Goal: Check status

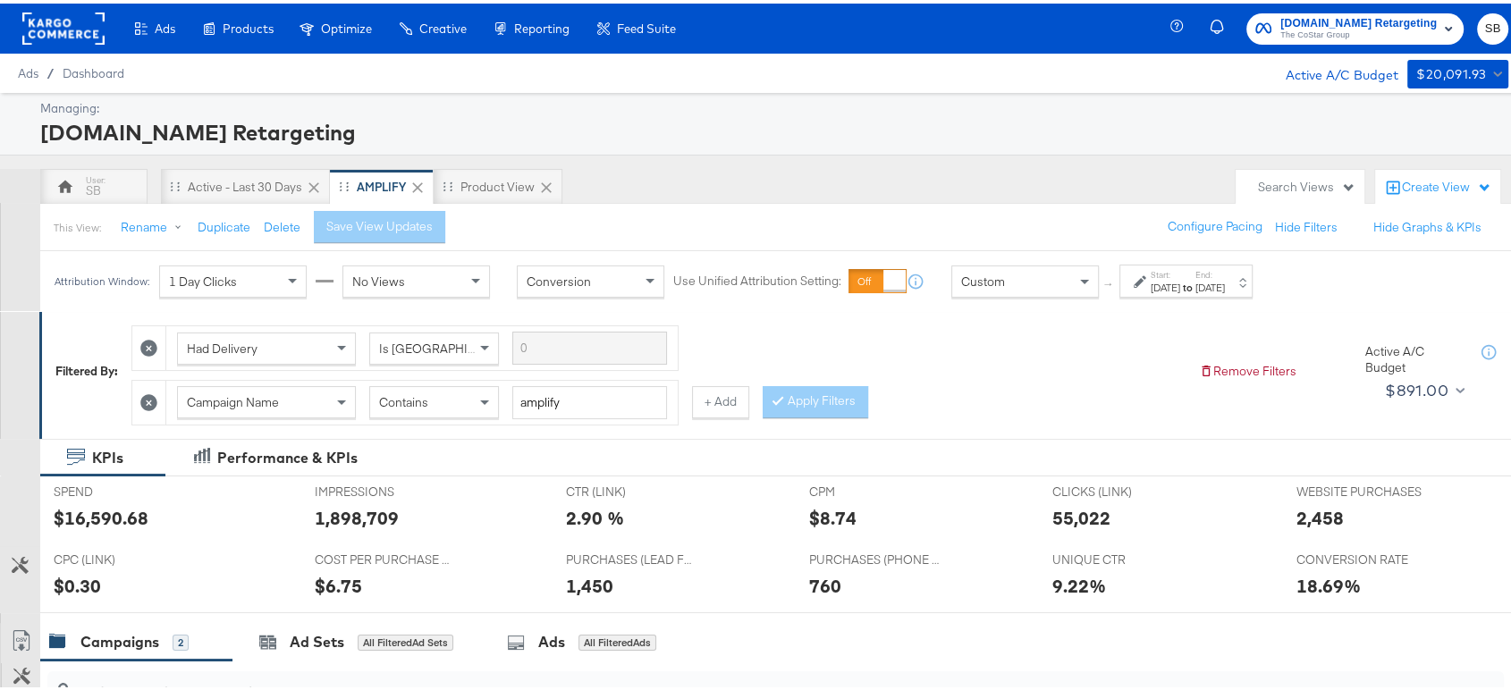
click at [60, 13] on rect at bounding box center [63, 25] width 82 height 32
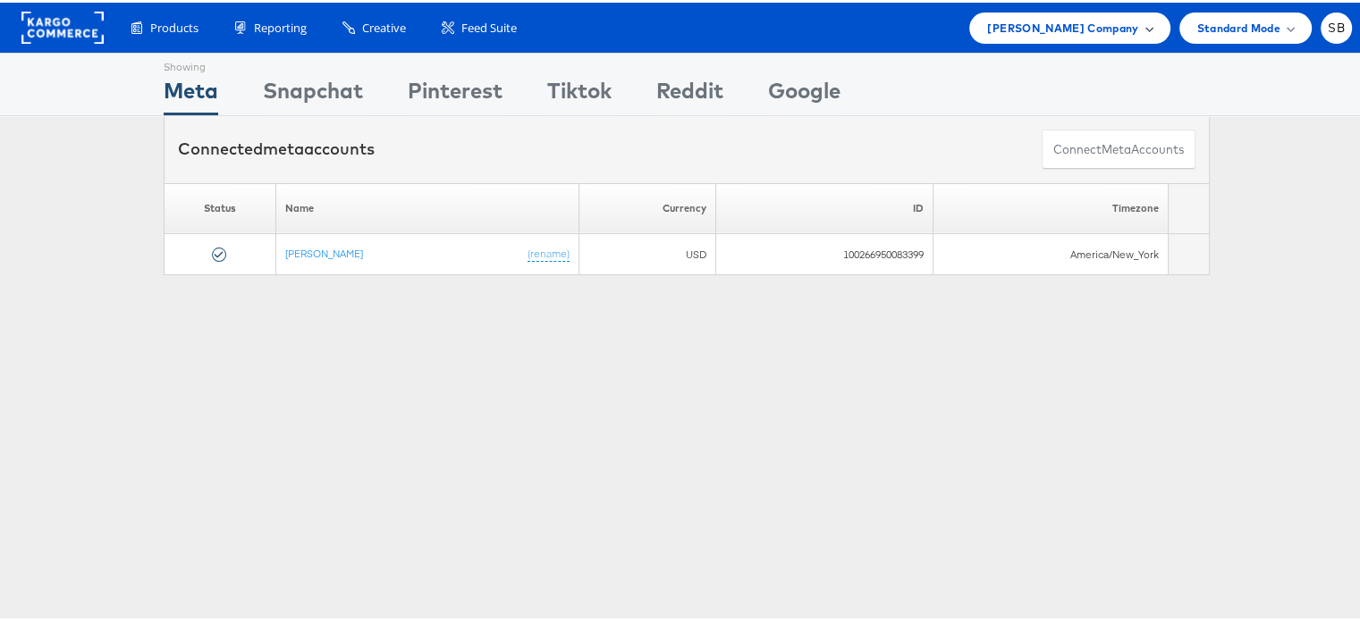
click at [1063, 27] on span "Steve Madden Company" at bounding box center [1062, 25] width 151 height 19
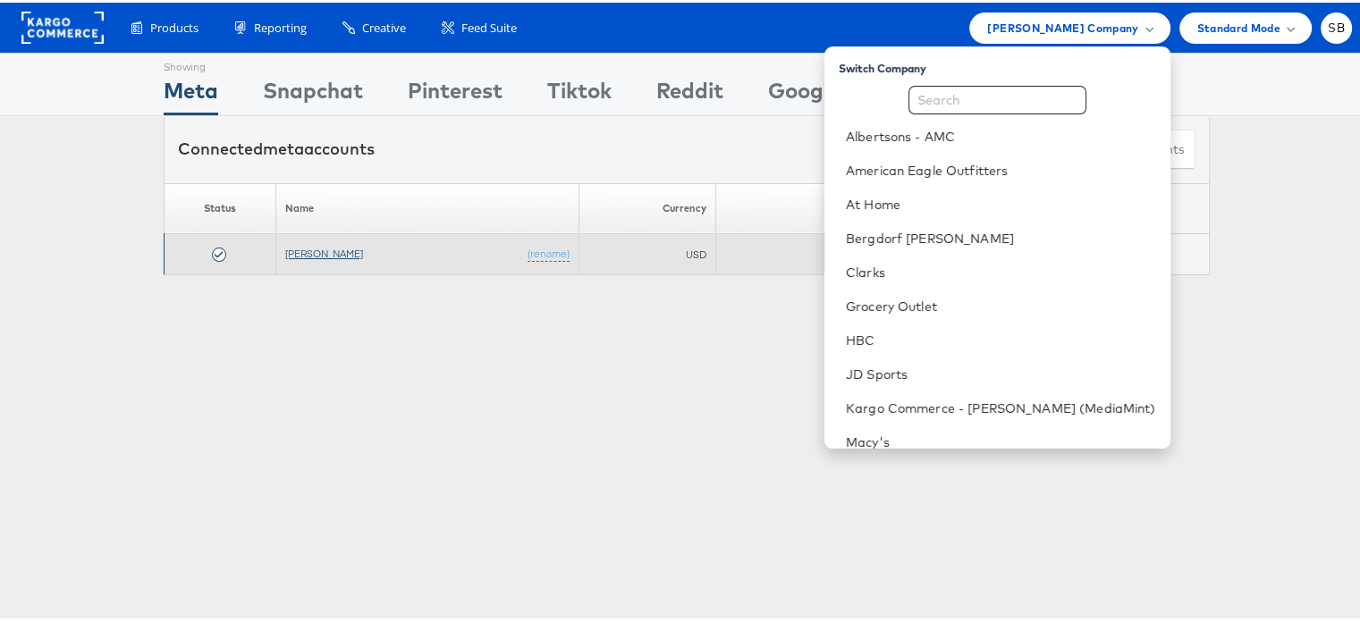
click at [325, 253] on link "[PERSON_NAME]" at bounding box center [324, 250] width 78 height 13
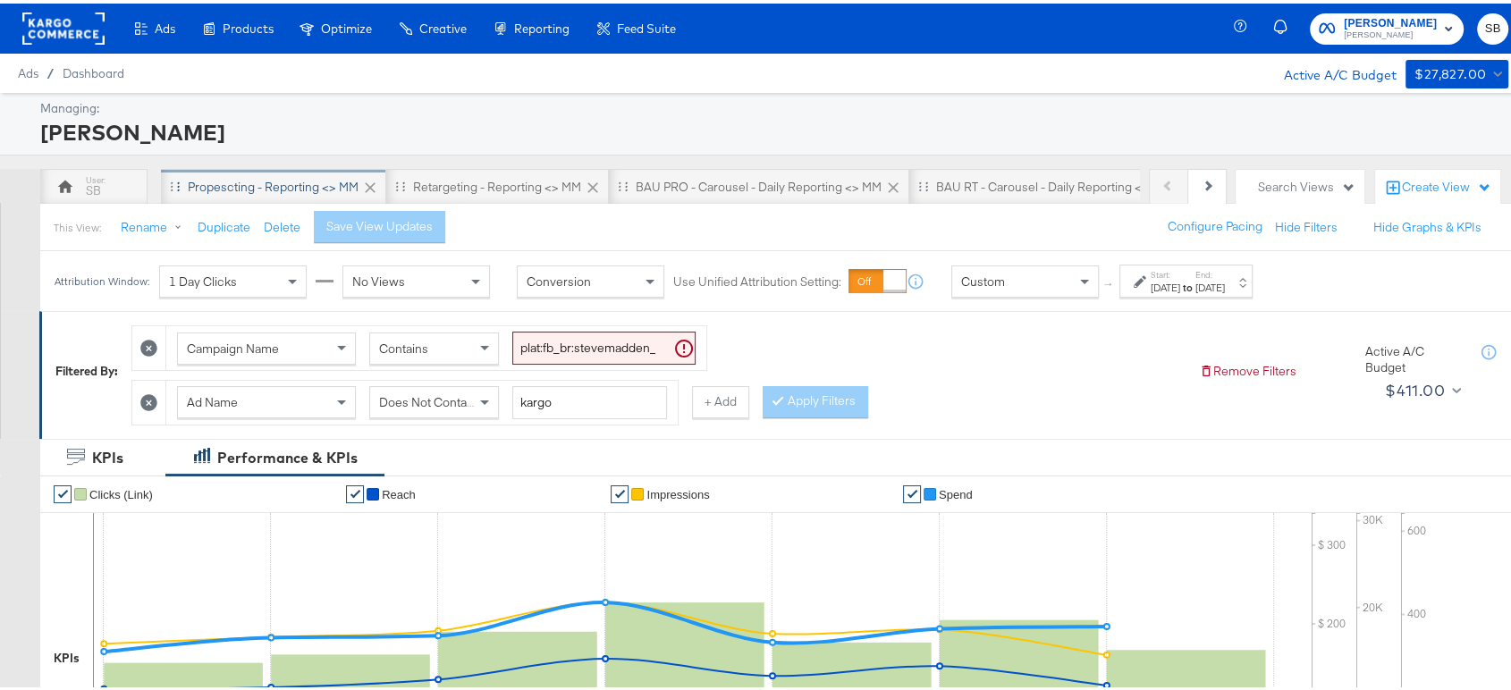
click at [280, 184] on div "Propescting - Reporting <> MM" at bounding box center [273, 183] width 171 height 17
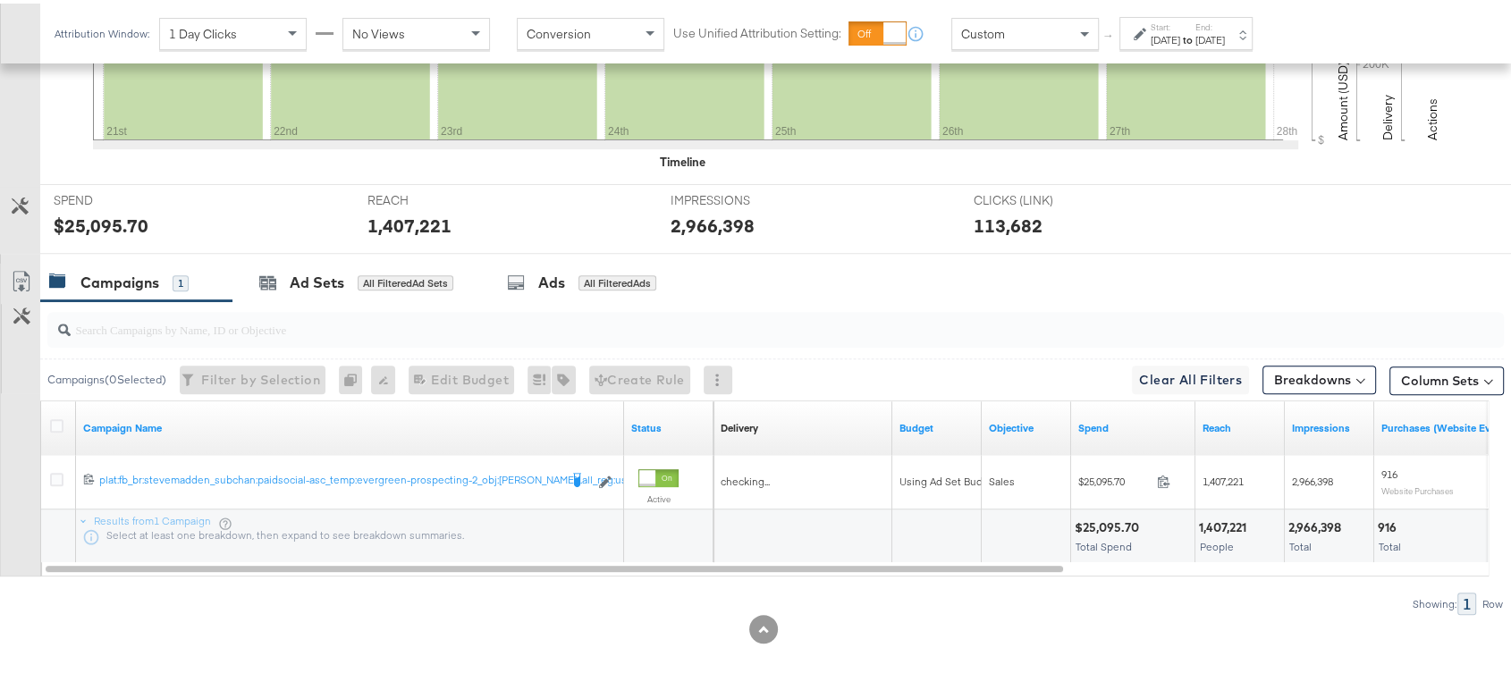
scroll to position [638, 0]
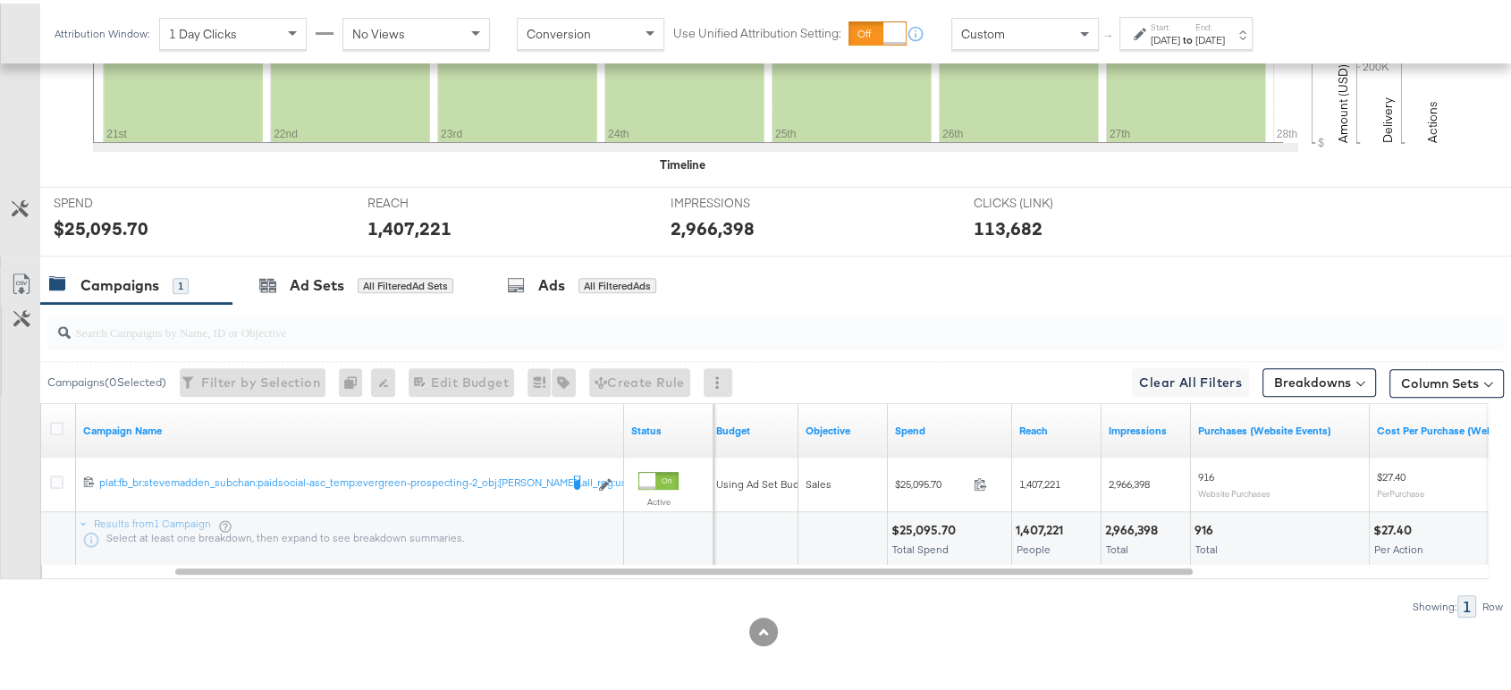
click at [1167, 42] on div "Aug 21st 2025" at bounding box center [1166, 37] width 30 height 14
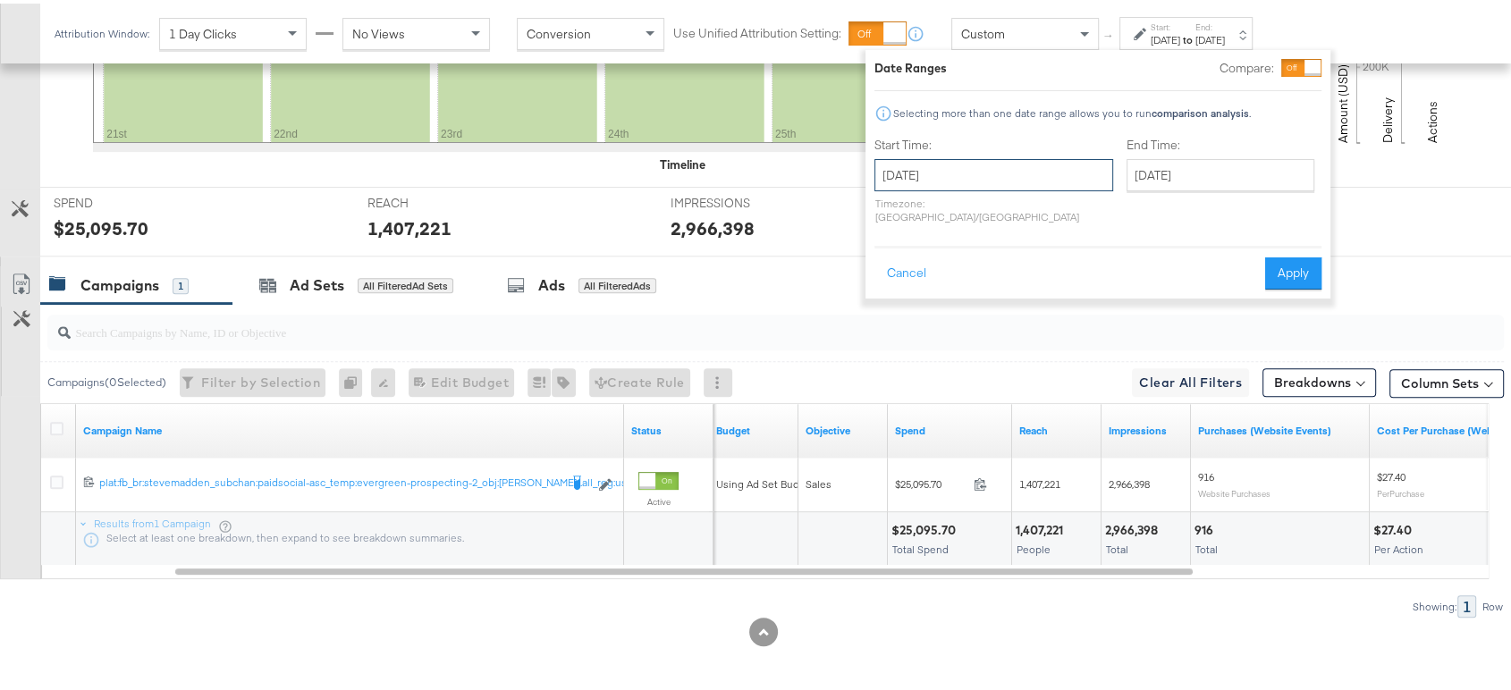
click at [949, 172] on input "August 21st 2025" at bounding box center [993, 172] width 239 height 32
click at [977, 362] on td "27" at bounding box center [986, 362] width 30 height 25
type input "August 27th 2025"
click at [1284, 265] on button "Apply" at bounding box center [1294, 270] width 56 height 32
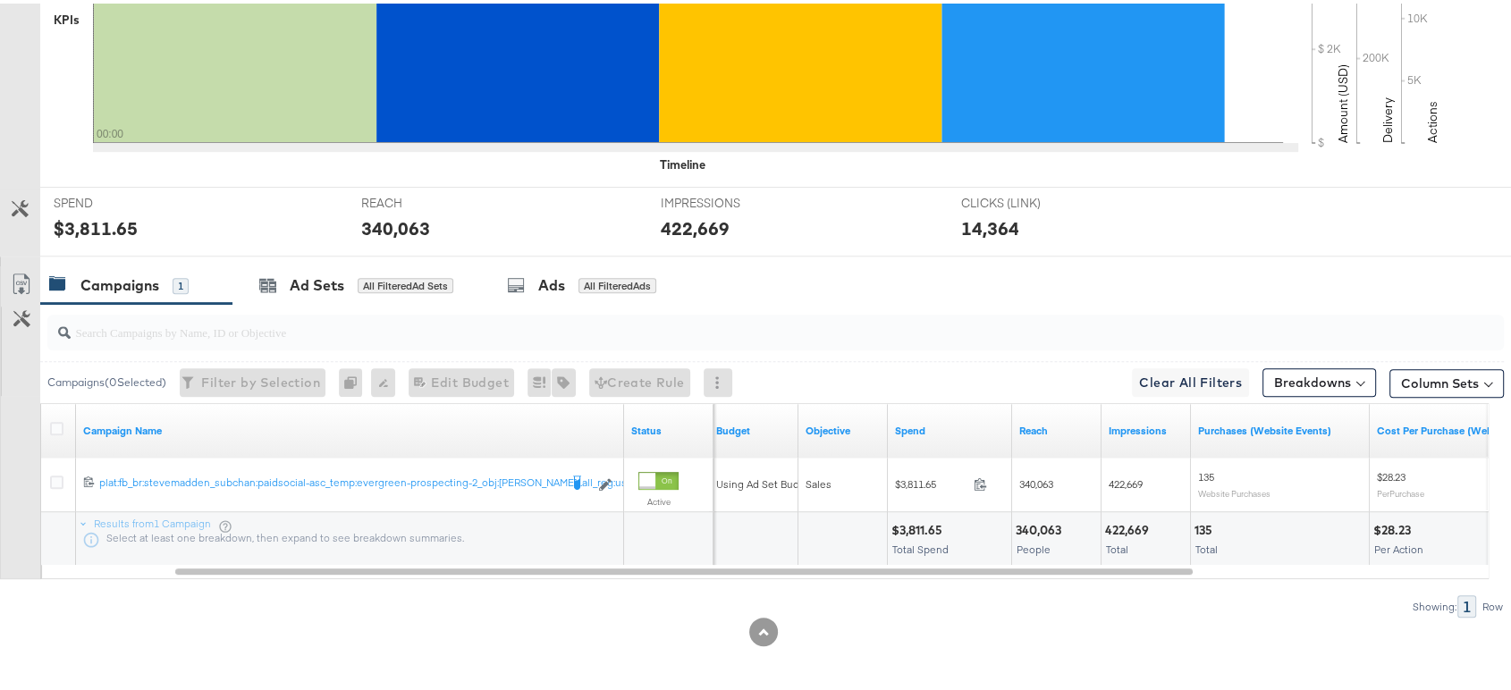
scroll to position [0, 0]
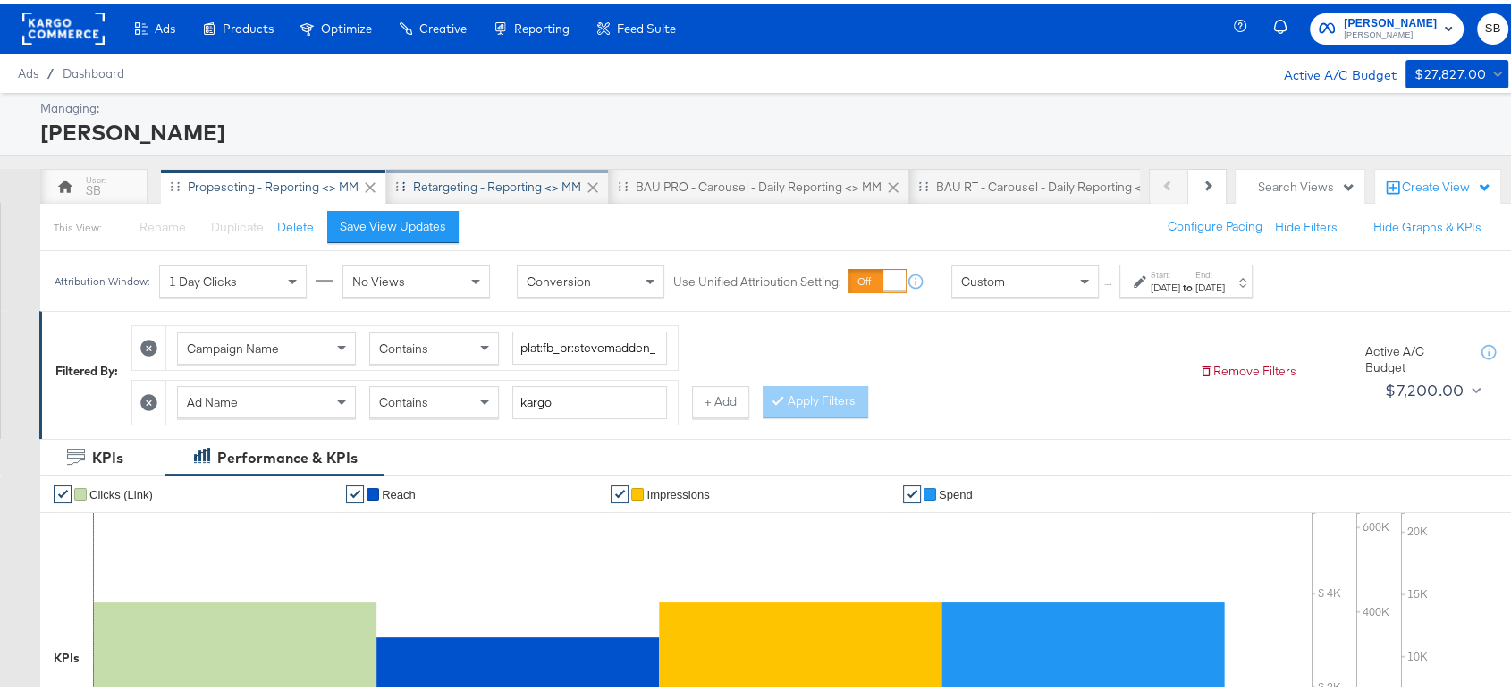
click at [511, 187] on div "Retargeting - Reporting <> MM" at bounding box center [497, 183] width 168 height 17
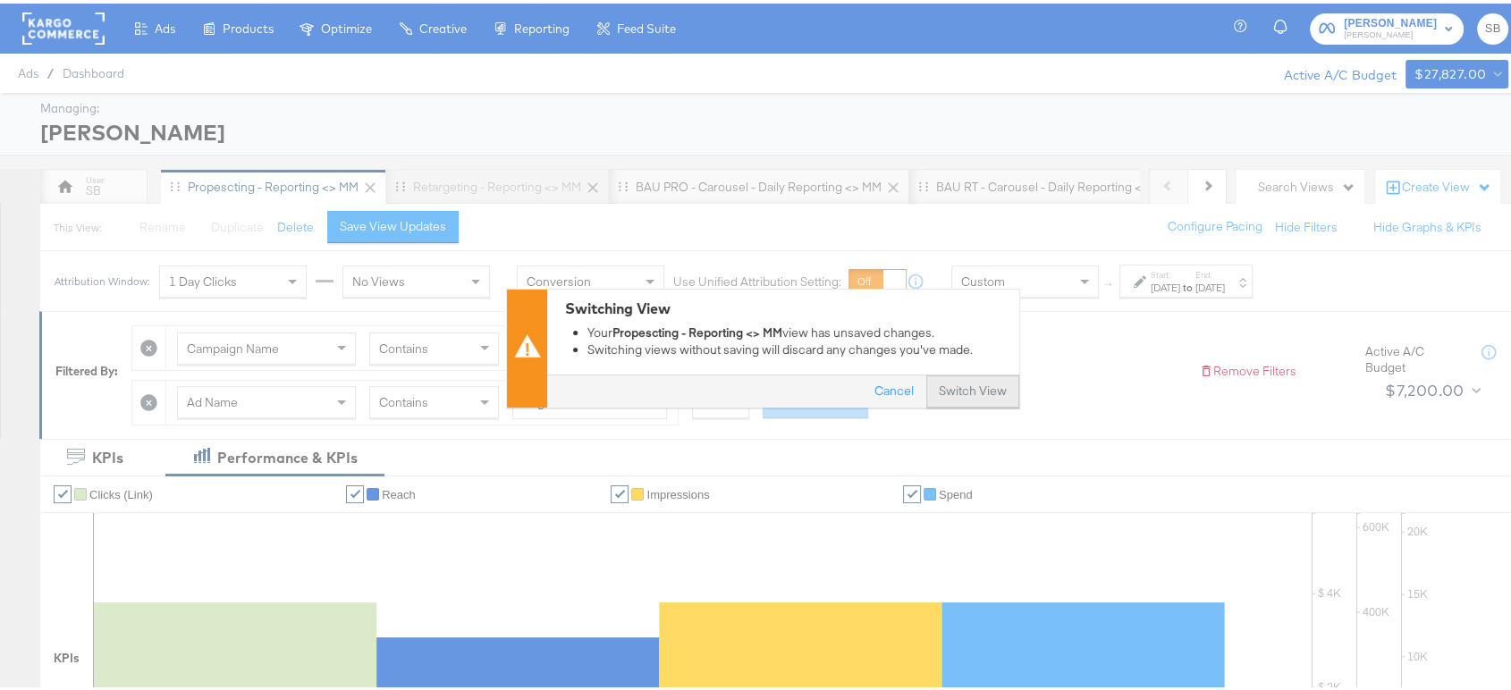
click at [964, 401] on button "Switch View" at bounding box center [972, 389] width 93 height 32
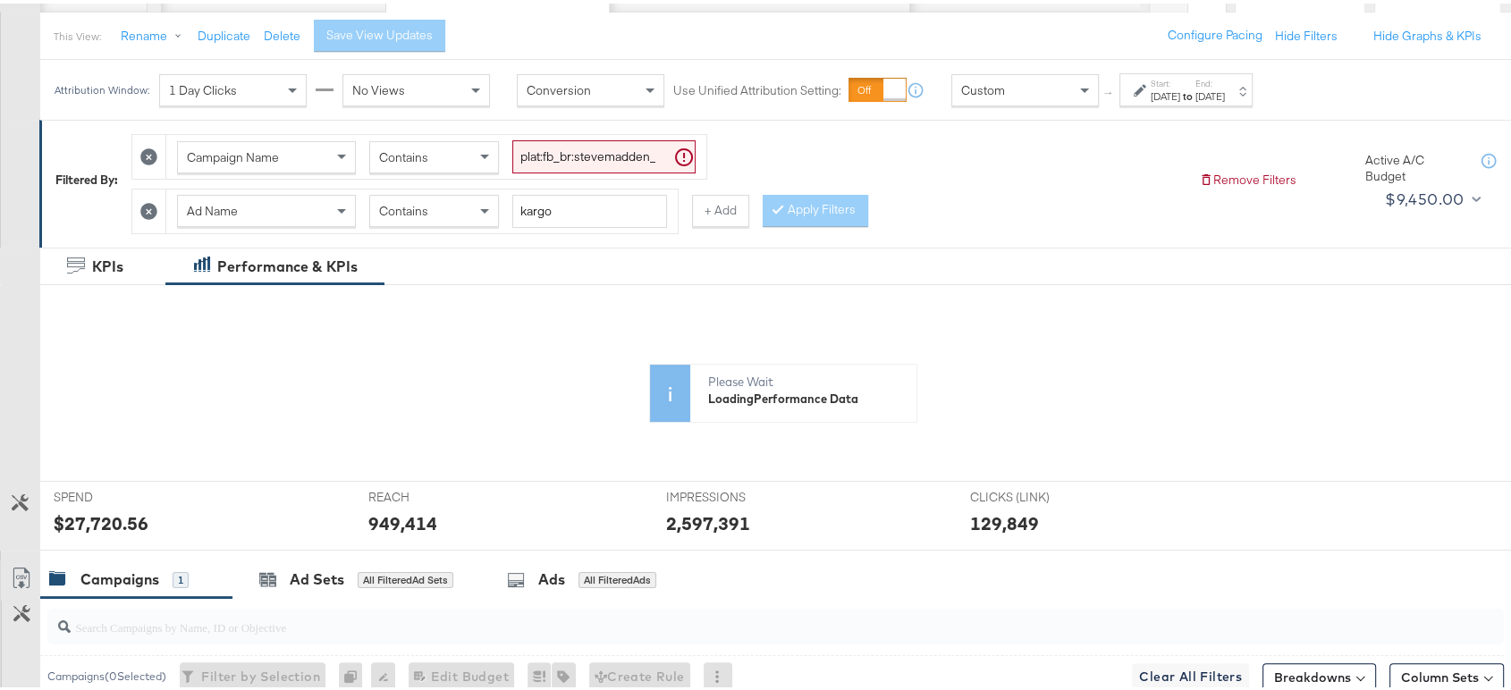
scroll to position [190, 0]
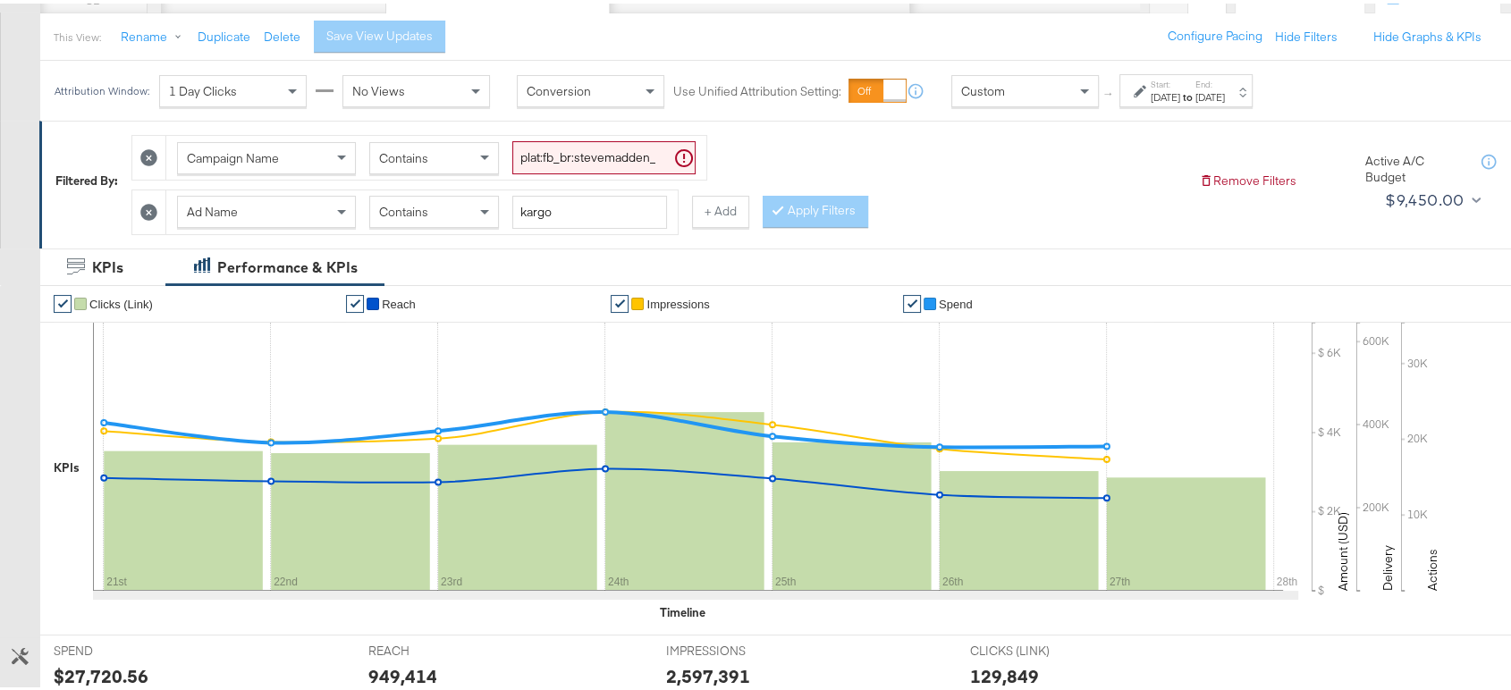
click at [1195, 92] on strong "to" at bounding box center [1187, 93] width 15 height 13
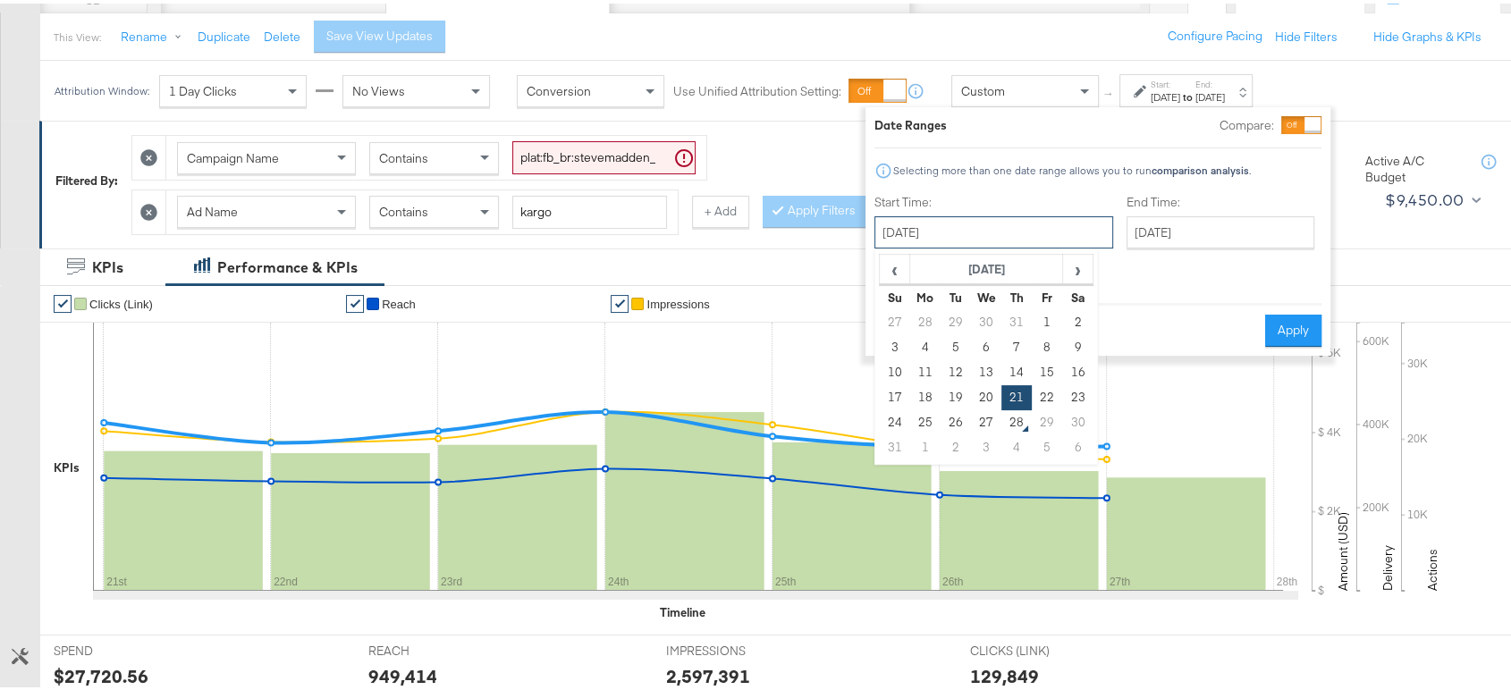
click at [988, 236] on input "August 21st 2025" at bounding box center [993, 229] width 239 height 32
click at [980, 417] on td "27" at bounding box center [986, 419] width 30 height 25
type input "August 27th 2025"
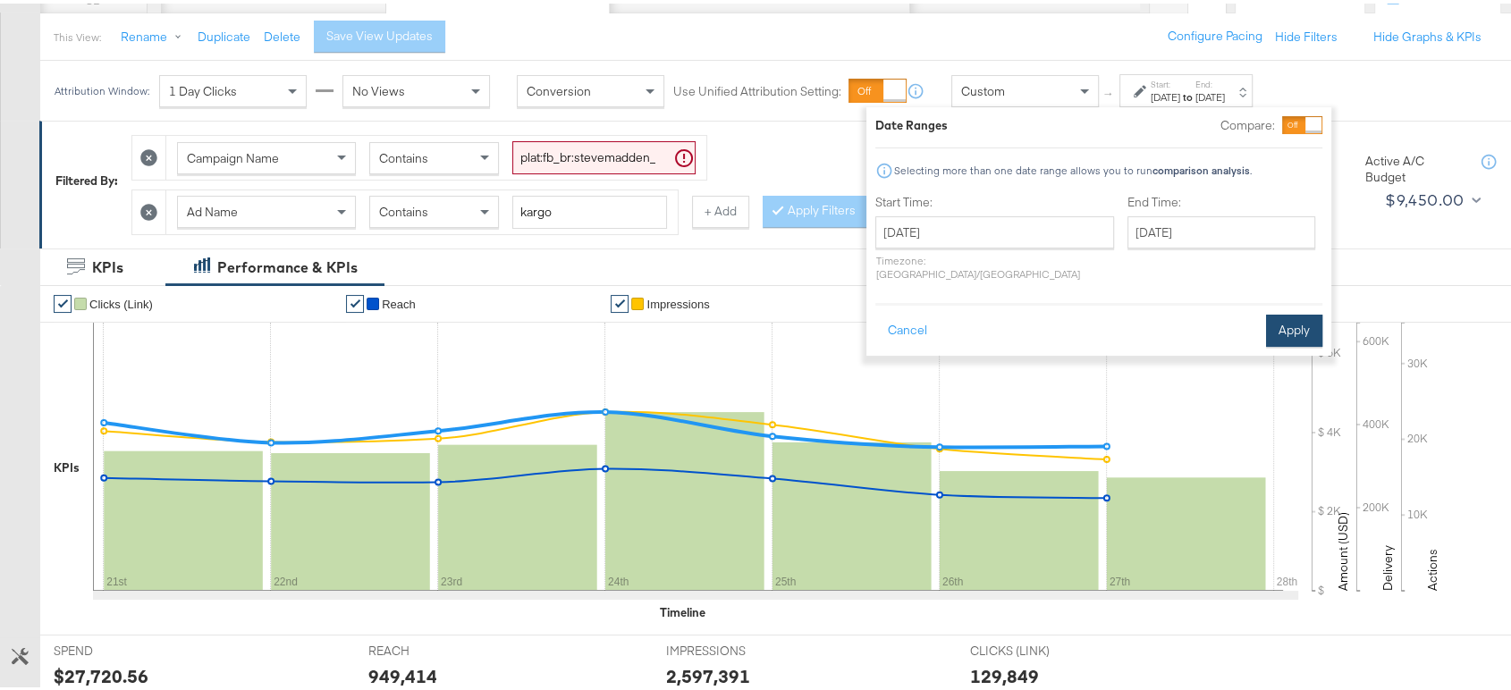
click at [1267, 311] on button "Apply" at bounding box center [1294, 327] width 56 height 32
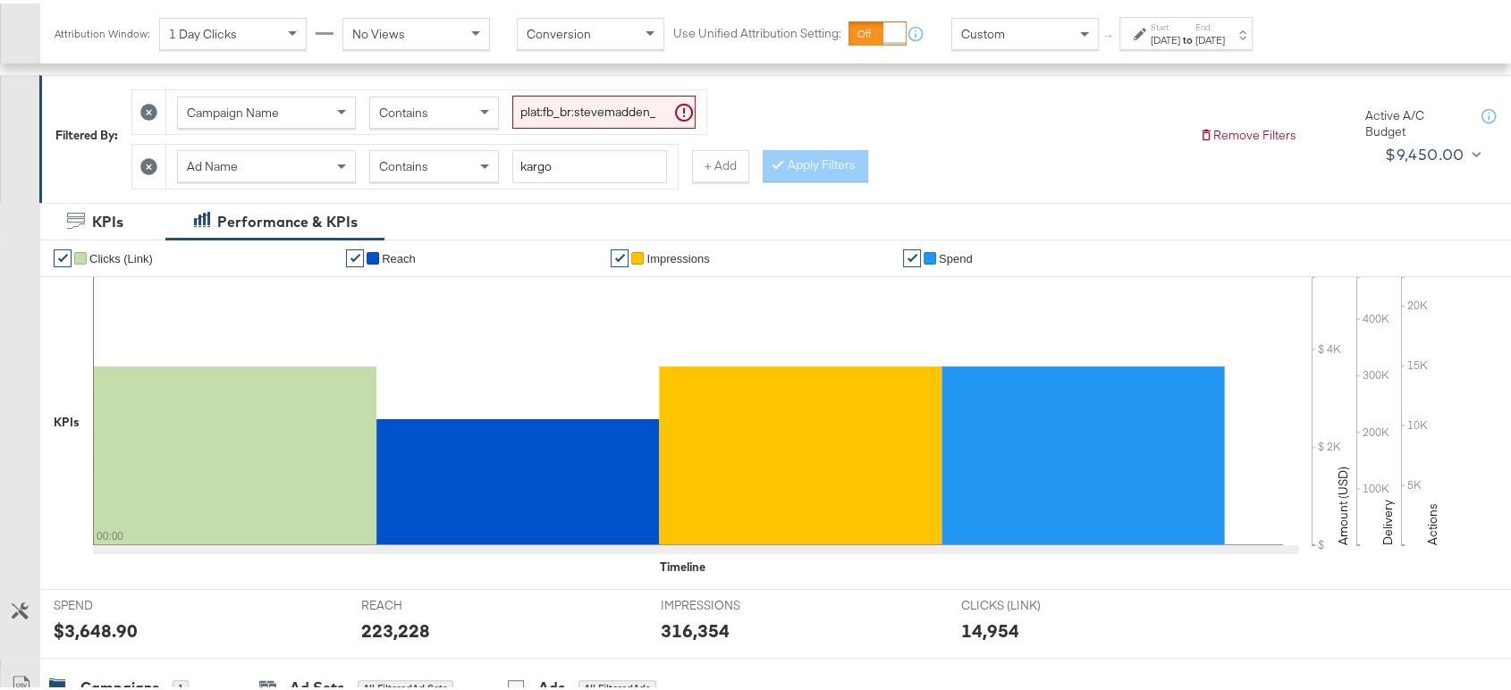
scroll to position [638, 0]
